Goal: Task Accomplishment & Management: Manage account settings

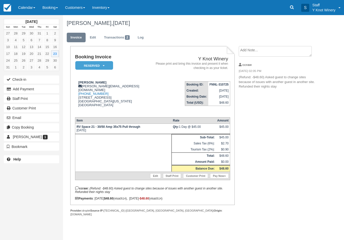
click at [25, 1] on link "Calendar" at bounding box center [27, 7] width 24 height 15
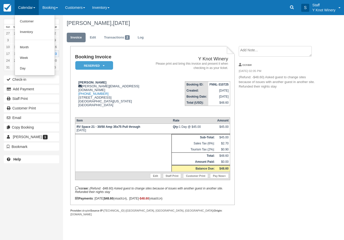
click at [27, 20] on link "Customer" at bounding box center [35, 21] width 40 height 11
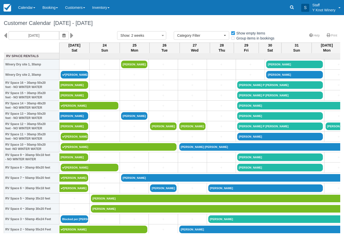
select select
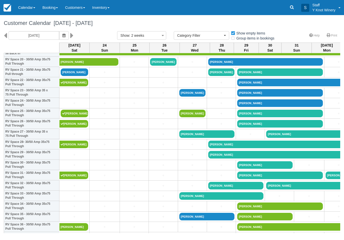
scroll to position [220, 0]
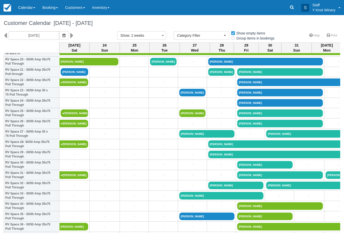
click at [71, 76] on link "[PERSON_NAME]" at bounding box center [74, 72] width 27 height 8
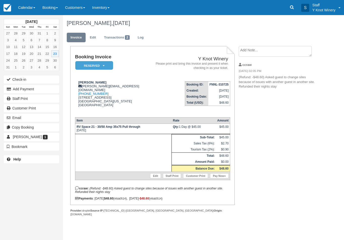
click at [152, 178] on link "Edit" at bounding box center [155, 175] width 11 height 5
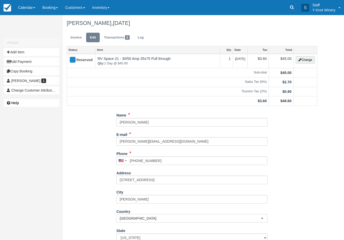
click at [303, 62] on button "Change" at bounding box center [305, 60] width 19 height 8
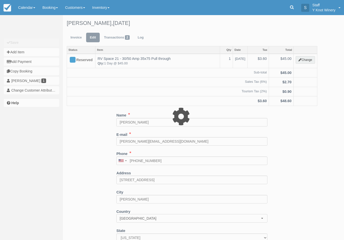
type input "45.00"
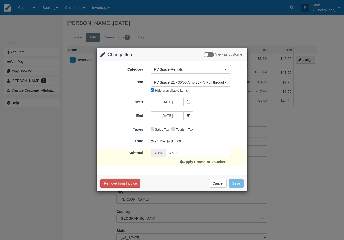
click at [226, 174] on div "Category RV Space Rentals RV Space Rentals Cabin Rentals Crab Boil Golf Tee Tim…" at bounding box center [172, 118] width 151 height 114
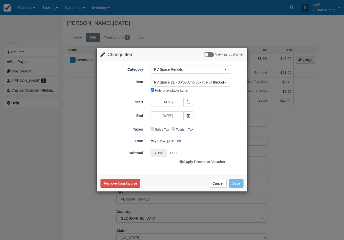
click at [182, 82] on span "RV Space 21 - 30/50 Amp 35x75 Pull through" at bounding box center [189, 82] width 70 height 5
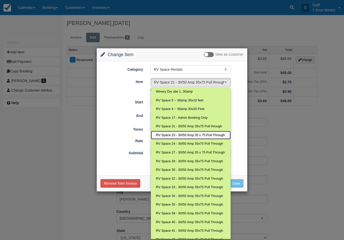
click at [186, 133] on span "RV Space 23 - 30/50 Amp 35 x 75 Pull Through" at bounding box center [190, 135] width 69 height 5
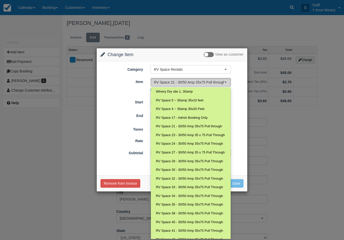
select select "74"
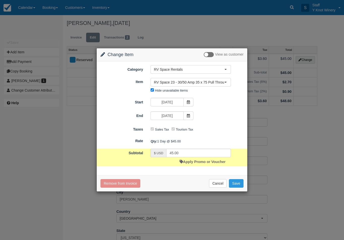
click at [238, 187] on button "Save" at bounding box center [236, 183] width 15 height 9
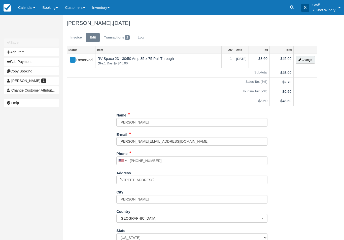
click at [29, 10] on link "Calendar" at bounding box center [27, 7] width 24 height 15
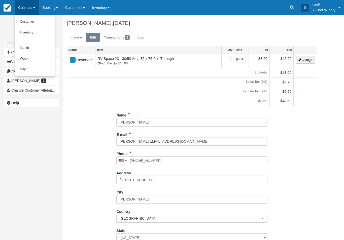
click at [28, 20] on link "Customer" at bounding box center [35, 21] width 40 height 11
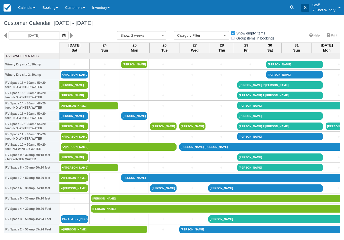
select select
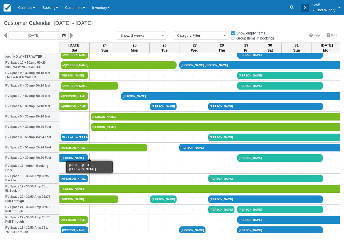
scroll to position [82, 0]
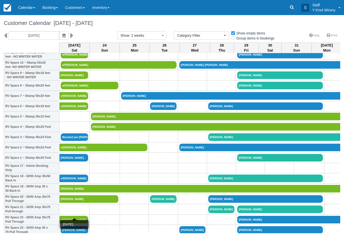
click at [72, 212] on link "+" at bounding box center [74, 209] width 27 height 5
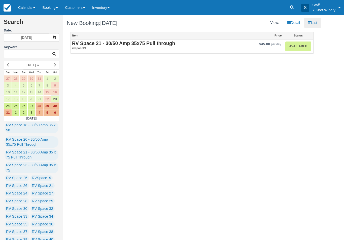
click at [298, 47] on link "Available" at bounding box center [298, 47] width 26 height 10
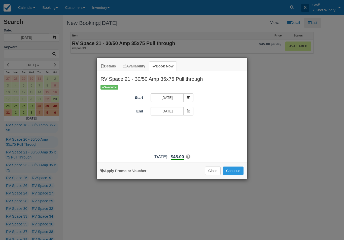
click at [190, 112] on icon "Item Modal" at bounding box center [189, 112] width 4 height 4
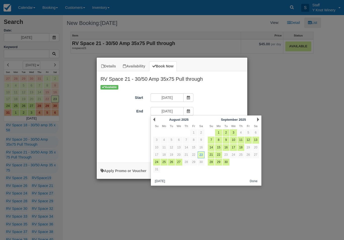
click at [194, 163] on link "29" at bounding box center [193, 162] width 7 height 7
type input "08/29/25"
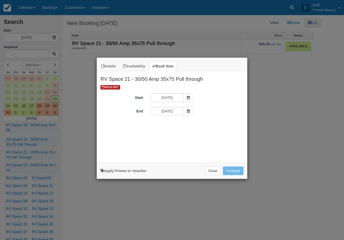
click at [209, 174] on button "Close" at bounding box center [213, 171] width 16 height 9
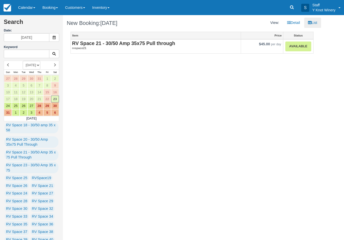
click at [292, 46] on link "Available" at bounding box center [298, 47] width 26 height 10
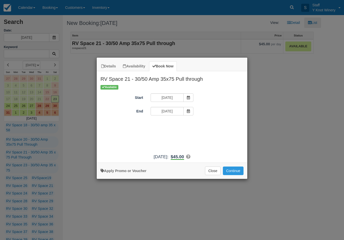
click at [187, 113] on icon "Item Modal" at bounding box center [189, 112] width 4 height 4
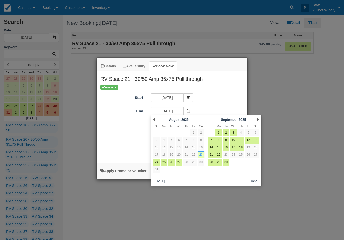
click at [171, 162] on link "26" at bounding box center [171, 162] width 7 height 7
type input "08/26/25"
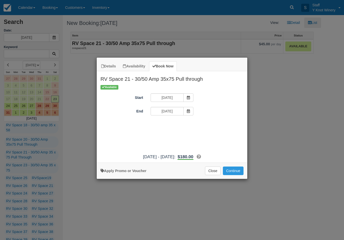
click at [234, 172] on button "Continue" at bounding box center [233, 171] width 21 height 9
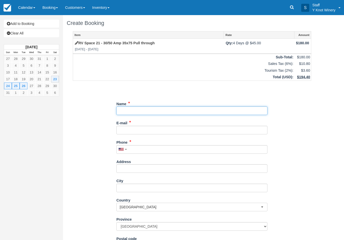
click at [146, 113] on input "Name" at bounding box center [191, 110] width 151 height 9
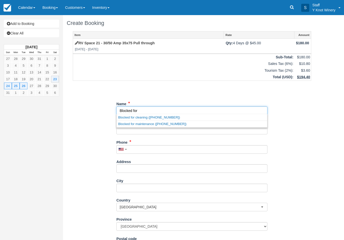
click at [146, 123] on link "Blocked for maintenance (+120083662313)" at bounding box center [192, 124] width 151 height 6
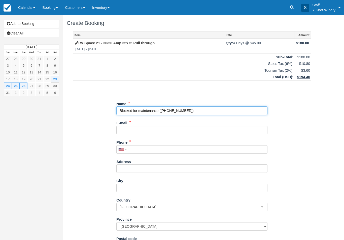
type input "Blocked for maintenance"
type input "+120083662313"
select select "US"
select select
select select "OH"
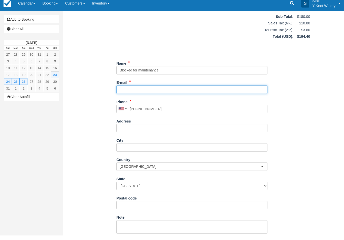
click at [137, 90] on input "E-mail" at bounding box center [191, 94] width 151 height 9
type input "conniecrawshaw562@gmail.com"
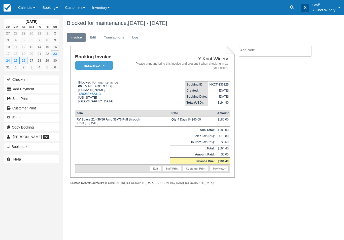
click at [23, 7] on link "Calendar" at bounding box center [27, 7] width 24 height 15
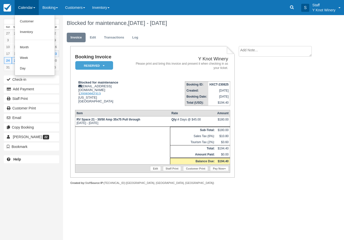
click at [25, 21] on link "Customer" at bounding box center [35, 21] width 40 height 11
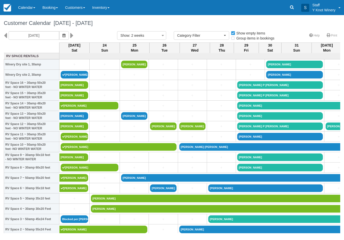
select select
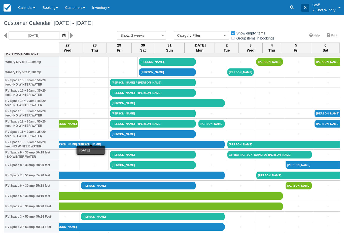
scroll to position [3, 127]
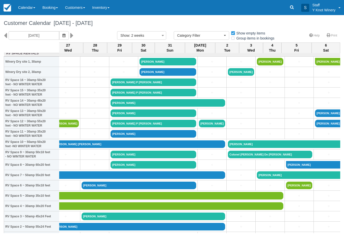
click at [153, 37] on button "Show : 2 weeks" at bounding box center [141, 35] width 49 height 9
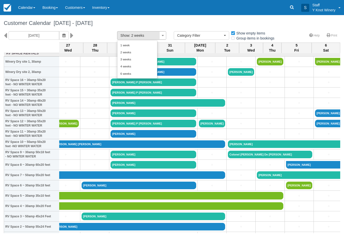
click at [128, 60] on link "3 weeks" at bounding box center [137, 59] width 40 height 7
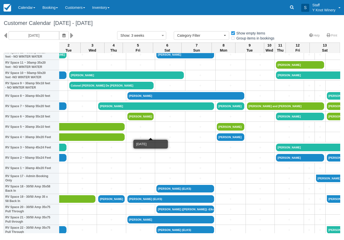
scroll to position [72, 285]
click at [149, 38] on button "Show : 3 weeks" at bounding box center [141, 35] width 49 height 9
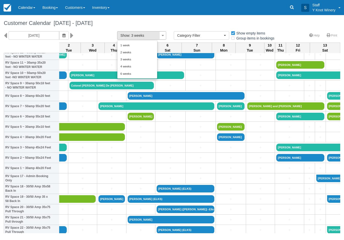
click at [128, 67] on link "4 weeks" at bounding box center [137, 66] width 40 height 7
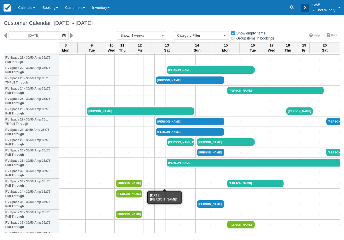
scroll to position [232, 443]
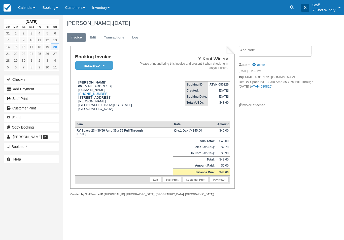
click at [152, 182] on link "Edit" at bounding box center [155, 179] width 11 height 5
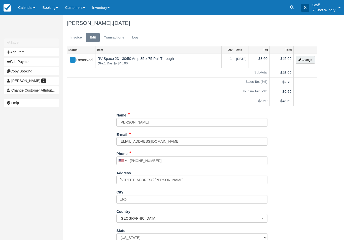
click at [304, 56] on button "Change" at bounding box center [305, 60] width 19 height 8
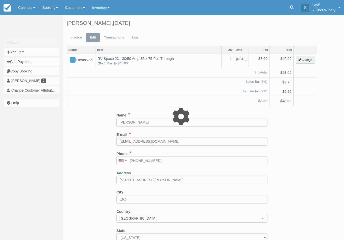
type input "45.00"
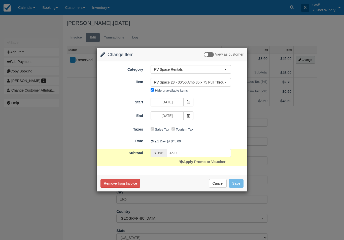
click at [183, 96] on form "Category RV Space Rentals RV Space Rentals Cabin Rentals Crab Boil Golf Tee Tim…" at bounding box center [171, 115] width 143 height 101
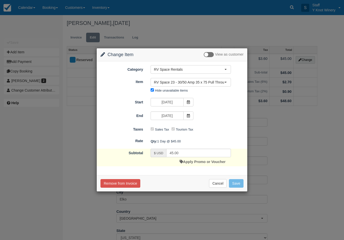
click at [189, 99] on span at bounding box center [188, 102] width 10 height 9
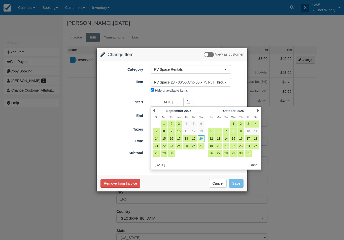
click at [192, 139] on link "19" at bounding box center [193, 138] width 7 height 7
type input "09/19/25"
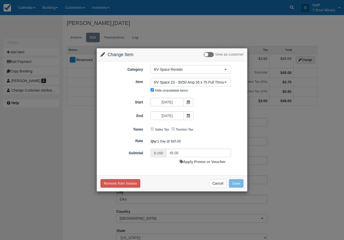
type input "90.00"
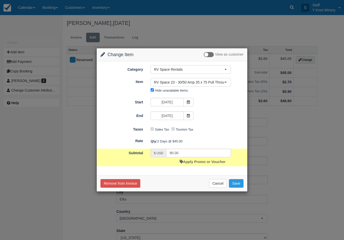
click at [237, 184] on button "Save" at bounding box center [236, 183] width 15 height 9
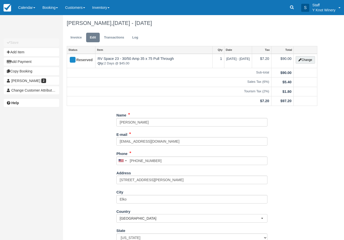
click at [74, 35] on link "Invoice" at bounding box center [76, 38] width 19 height 10
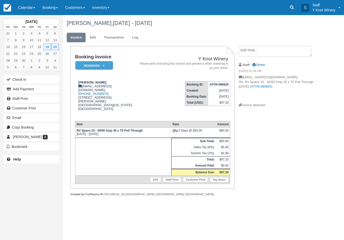
click at [21, 116] on button "Email" at bounding box center [31, 118] width 55 height 8
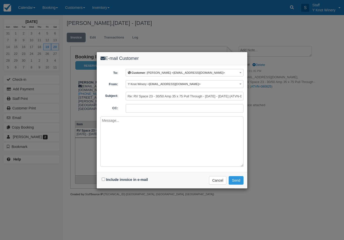
click at [120, 163] on textarea at bounding box center [171, 142] width 143 height 50
click at [103, 179] on input "Include invoice in e-mail" at bounding box center [103, 179] width 3 height 3
checkbox input "true"
click at [239, 183] on button "Send" at bounding box center [236, 180] width 15 height 9
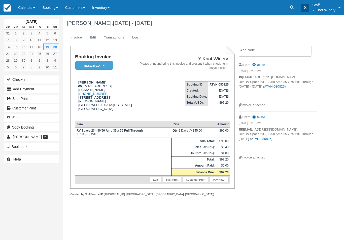
click at [24, 5] on link "Calendar" at bounding box center [27, 7] width 24 height 15
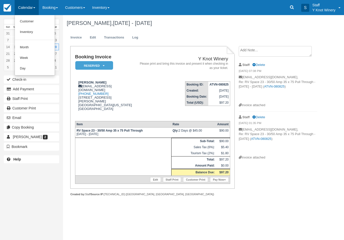
click at [27, 19] on link "Customer" at bounding box center [35, 21] width 40 height 11
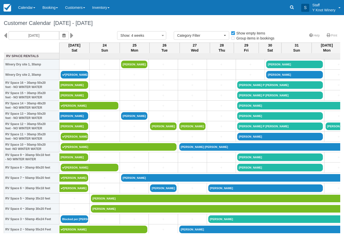
select select
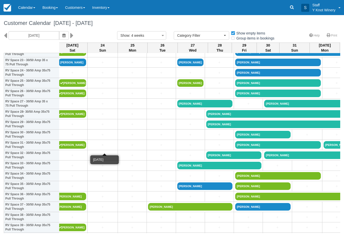
scroll to position [249, 3]
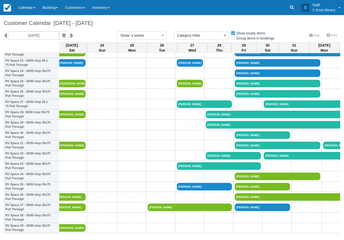
click at [66, 56] on link "[PERSON_NAME]" at bounding box center [71, 53] width 29 height 8
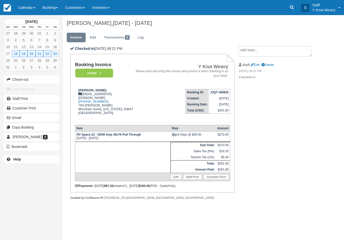
click at [29, 5] on link "Calendar" at bounding box center [27, 7] width 24 height 15
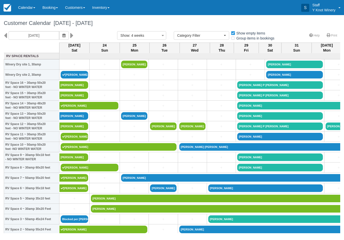
select select
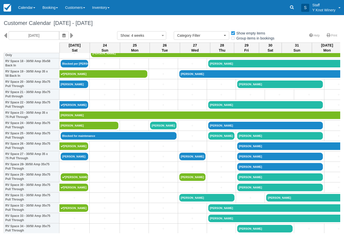
scroll to position [197, 0]
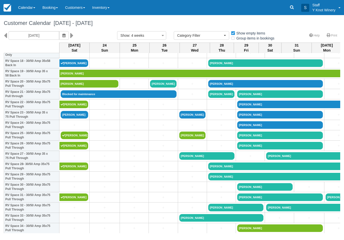
click at [70, 119] on link "[PERSON_NAME]" at bounding box center [74, 115] width 27 height 8
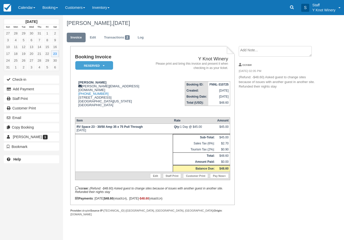
click at [15, 78] on button "Check-in" at bounding box center [31, 80] width 55 height 8
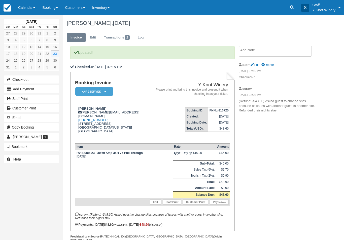
click at [24, 5] on link "Calendar" at bounding box center [27, 7] width 24 height 15
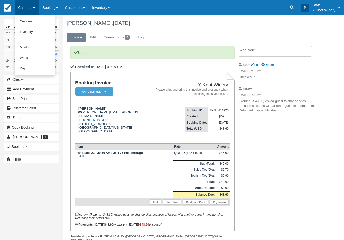
click at [28, 17] on link "Customer" at bounding box center [35, 21] width 40 height 11
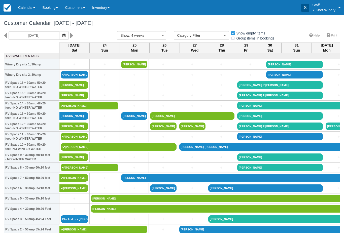
select select
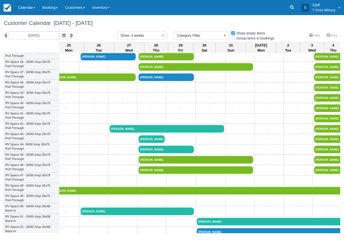
scroll to position [382, 65]
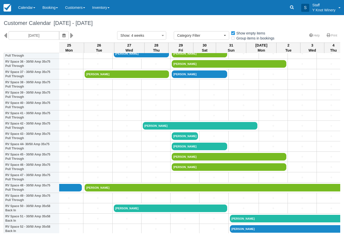
click at [181, 180] on link "+" at bounding box center [185, 177] width 26 height 5
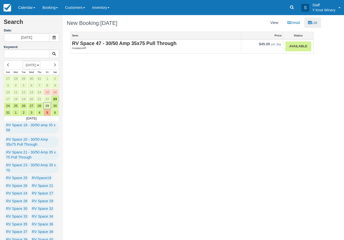
click at [296, 48] on link "Available" at bounding box center [298, 47] width 26 height 10
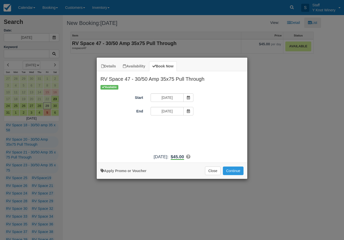
click at [185, 113] on span "Item Modal" at bounding box center [188, 111] width 10 height 9
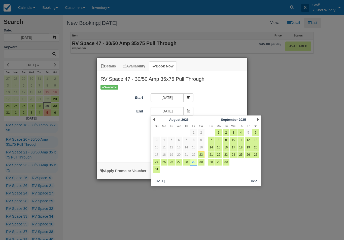
click at [158, 168] on link "31" at bounding box center [156, 169] width 7 height 7
type input "08/31/25"
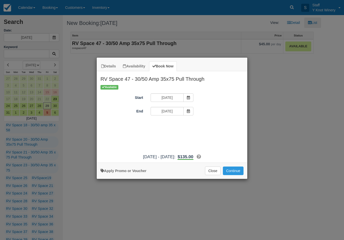
click at [193, 110] on span "Item Modal" at bounding box center [188, 111] width 10 height 9
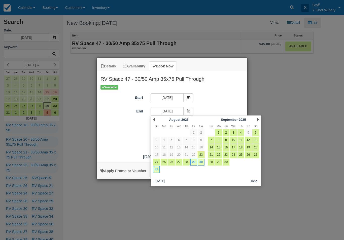
click at [233, 97] on div "Start 08/29/25" at bounding box center [172, 98] width 151 height 10
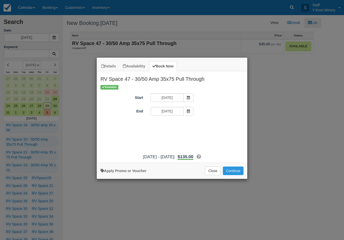
click at [234, 175] on button "Continue" at bounding box center [233, 171] width 21 height 9
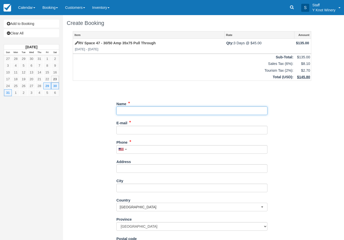
click at [193, 106] on input "Name" at bounding box center [191, 110] width 151 height 9
type input "[PERSON_NAME]"
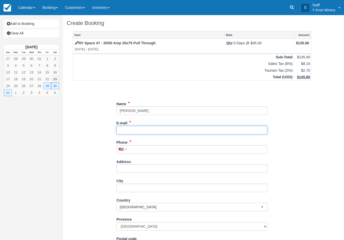
click at [133, 128] on input "E-mail" at bounding box center [191, 130] width 151 height 9
type input "[PERSON_NAME][EMAIL_ADDRESS][DOMAIN_NAME]"
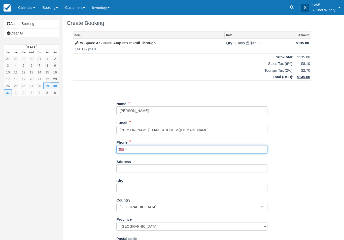
click at [145, 149] on input "Phone" at bounding box center [191, 149] width 151 height 9
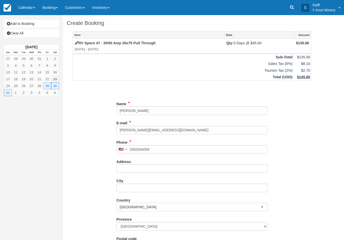
type input "+15302004059"
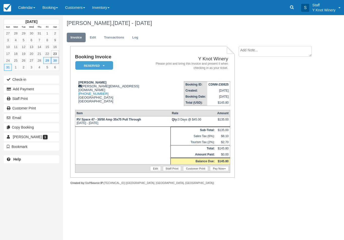
click at [18, 117] on button "Email" at bounding box center [31, 118] width 55 height 8
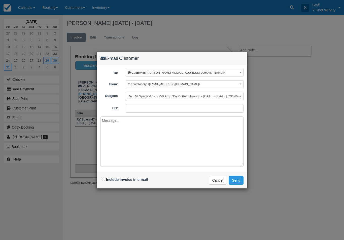
click at [107, 184] on div "Include invoice in e-mail Delivering e-mail ... Cancel Send" at bounding box center [172, 180] width 151 height 16
click at [114, 179] on label "Include invoice in e-mail" at bounding box center [127, 180] width 42 height 4
click at [105, 179] on input "Include invoice in e-mail" at bounding box center [103, 179] width 3 height 3
checkbox input "true"
click at [241, 181] on button "Send" at bounding box center [236, 180] width 15 height 9
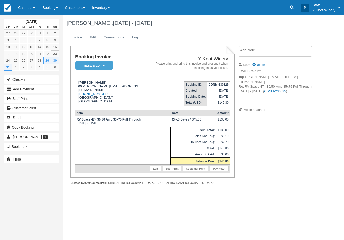
click at [33, 7] on link "Calendar" at bounding box center [27, 7] width 24 height 15
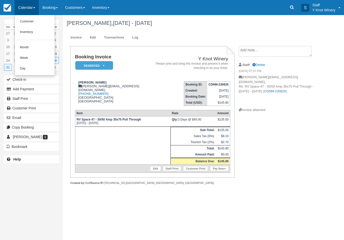
click at [34, 22] on link "Customer" at bounding box center [35, 21] width 40 height 11
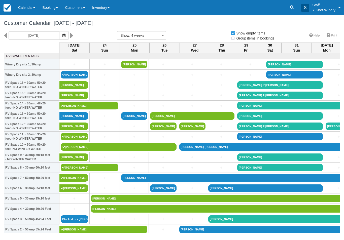
select select
